Goal: Task Accomplishment & Management: Use online tool/utility

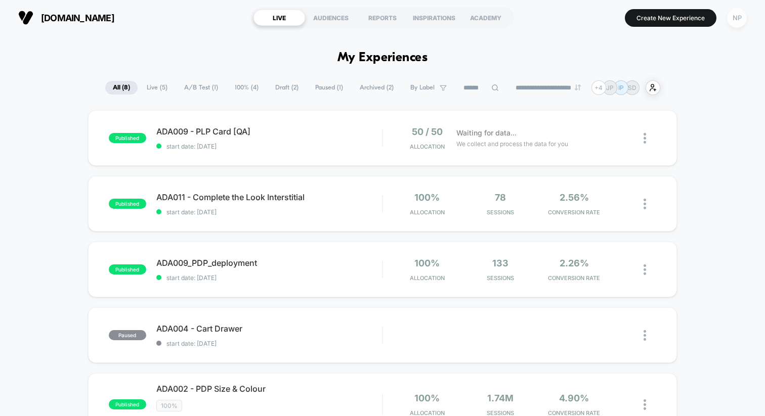
click at [733, 19] on div "NP" at bounding box center [737, 18] width 20 height 20
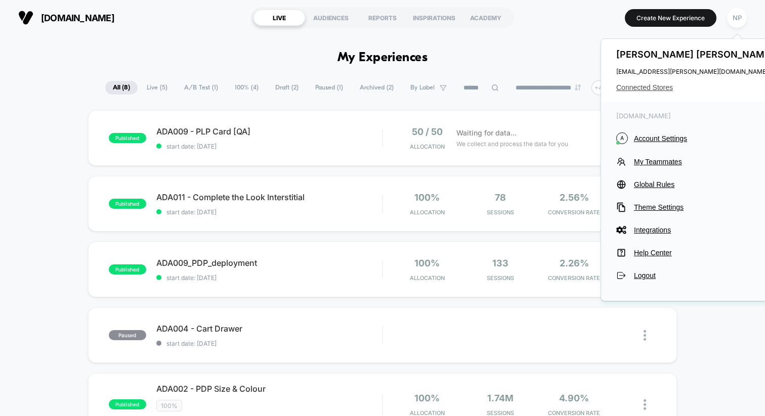
click at [650, 86] on span "Connected Stores" at bounding box center [696, 87] width 160 height 8
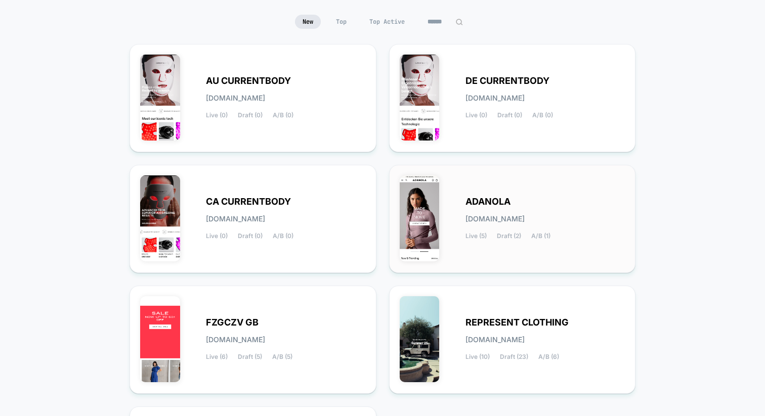
scroll to position [96, 0]
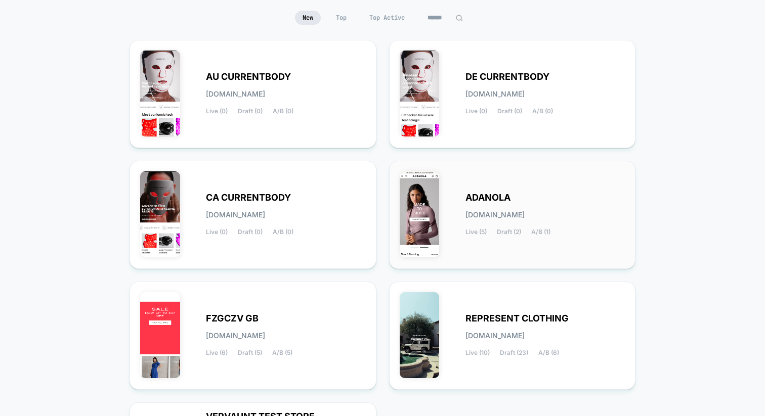
click at [496, 184] on div "ADANOLA [DOMAIN_NAME] Live (5) Draft (2) A/B (1)" at bounding box center [513, 214] width 226 height 87
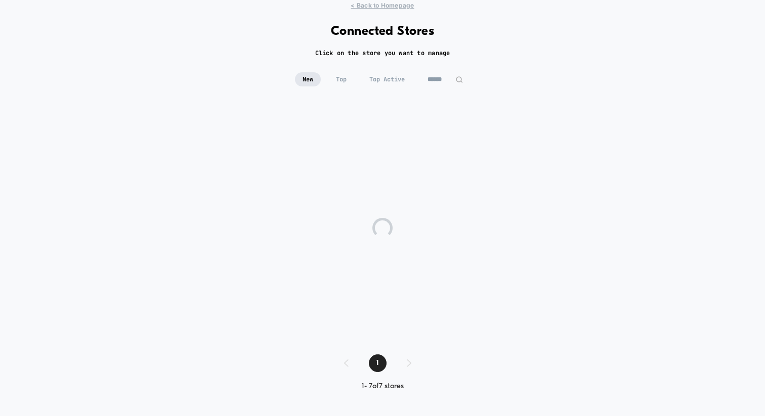
scroll to position [33, 0]
